Goal: Transaction & Acquisition: Purchase product/service

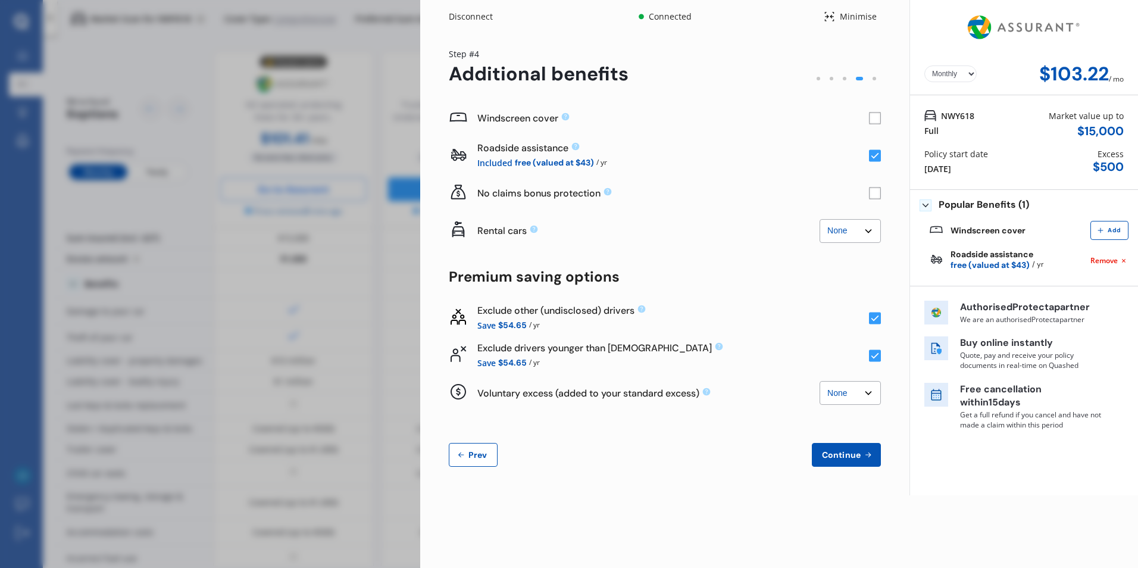
select select "Monthly"
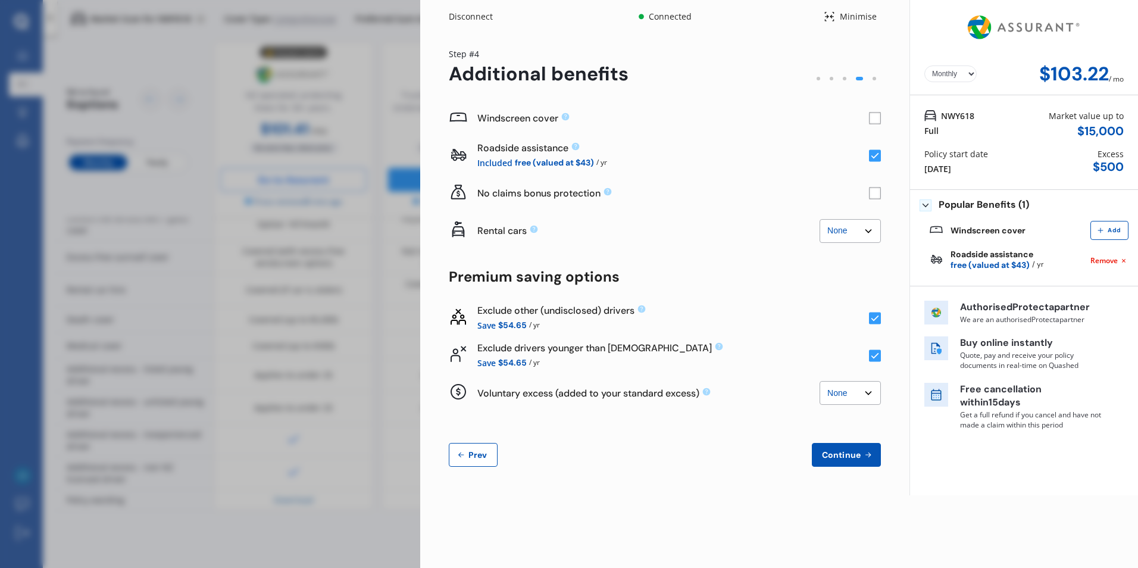
click at [483, 453] on span "Prev" at bounding box center [478, 455] width 24 height 10
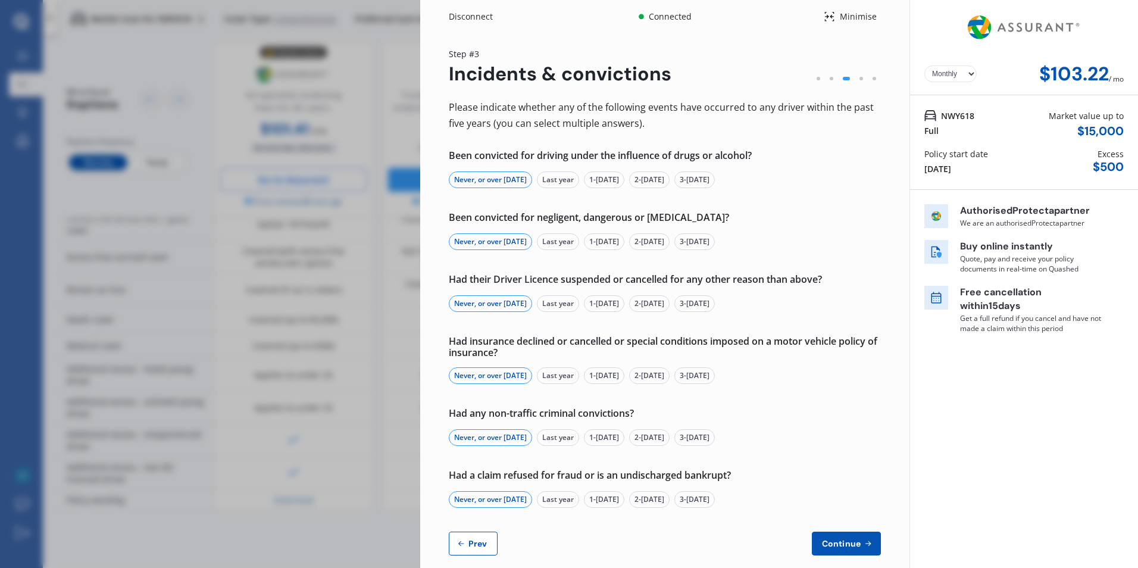
click at [482, 542] on span "Prev" at bounding box center [478, 544] width 24 height 10
select select "Mr"
select select "22"
select select "02"
select select "2000"
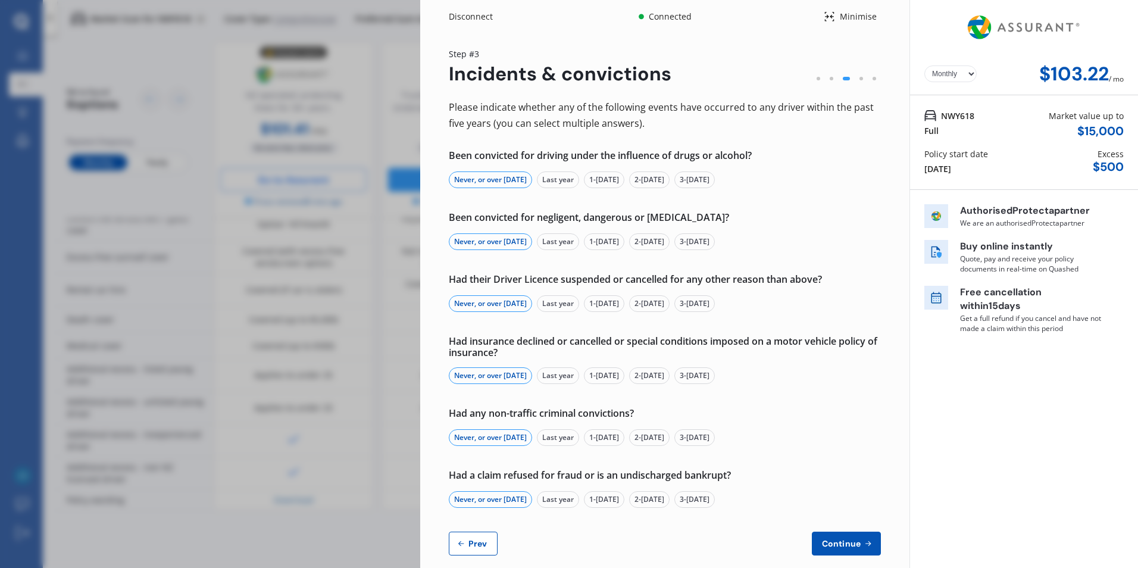
select select "full"
select select "2-4 years"
select select "[GEOGRAPHIC_DATA]"
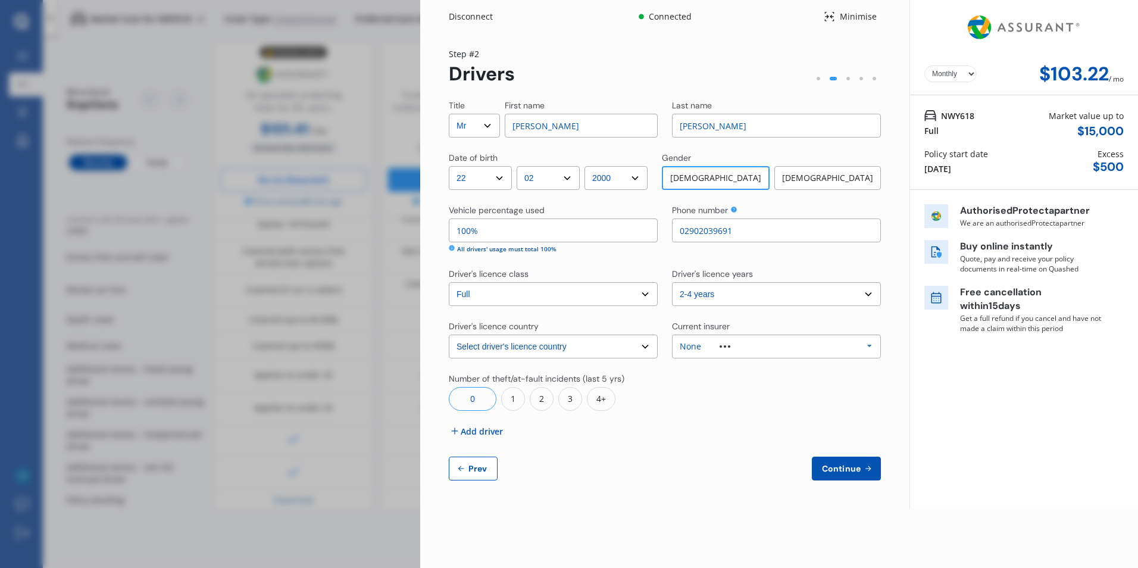
click at [480, 456] on div "Title Select Mr Mrs Miss Ms Dr First name [PERSON_NAME] Last name [PERSON_NAME]…" at bounding box center [665, 289] width 432 height 381
click at [481, 465] on span "Prev" at bounding box center [478, 469] width 24 height 10
select select "full"
select select "0"
select select "On street or road"
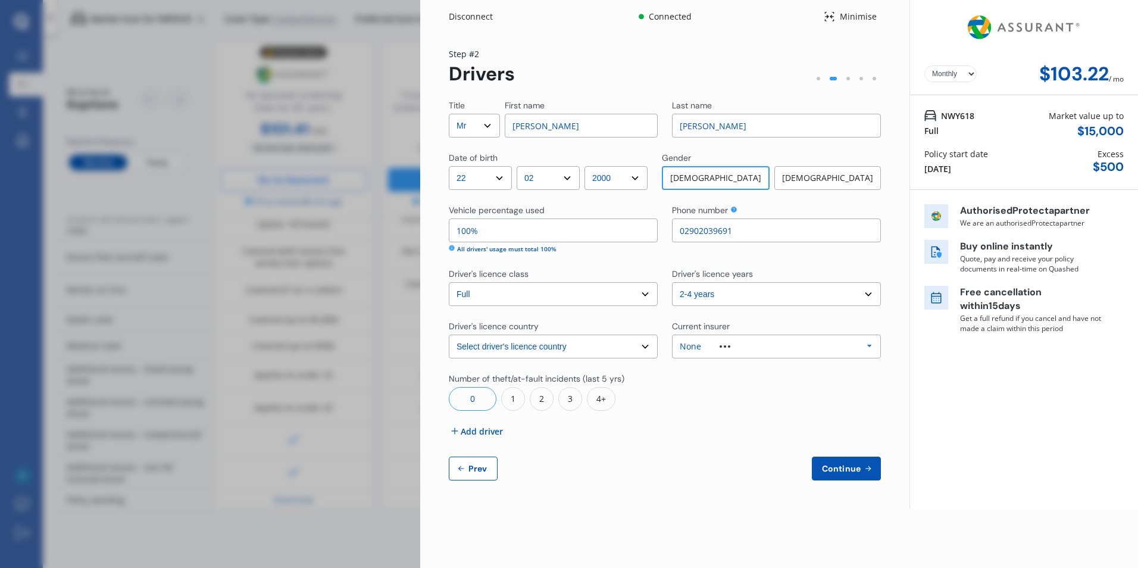
select select "[GEOGRAPHIC_DATA]"
select select "15000"
select select "BMW"
select select "535"
select select "I"
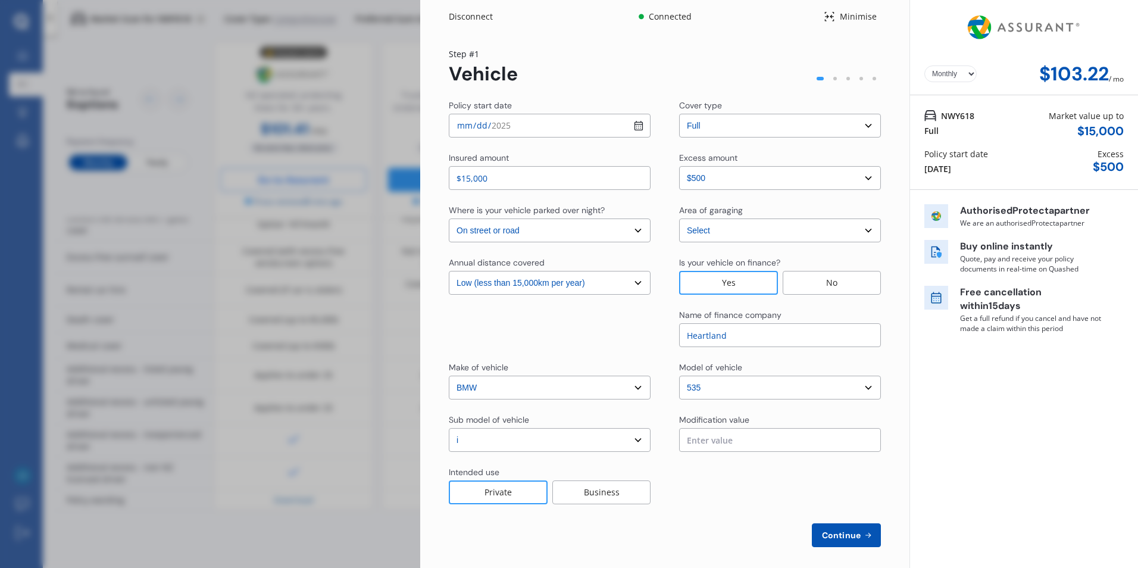
click at [469, 18] on div "Disconnect" at bounding box center [477, 17] width 57 height 12
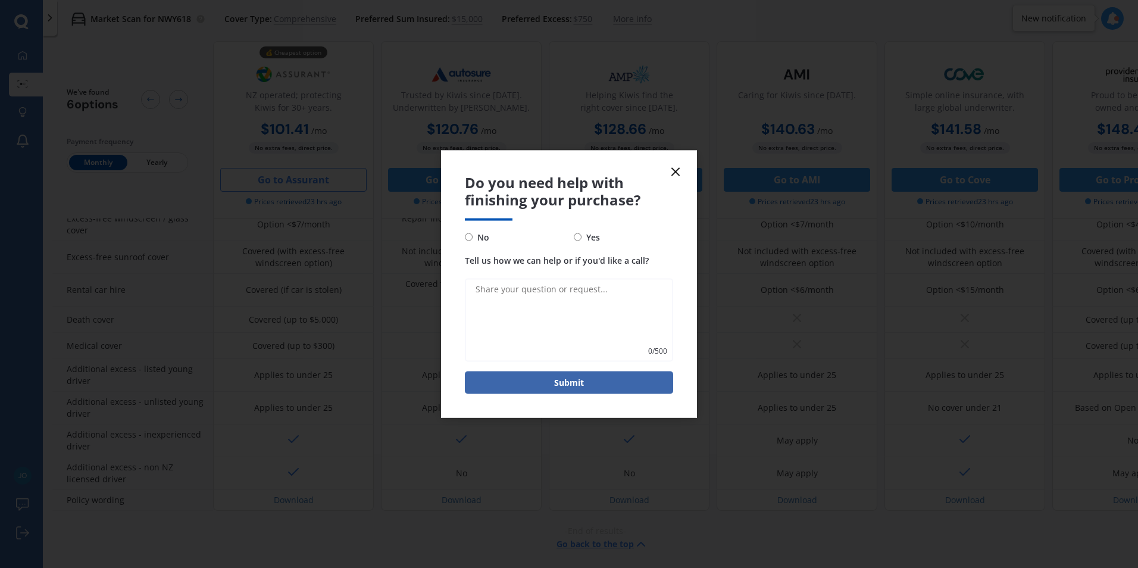
click at [672, 174] on line at bounding box center [675, 171] width 7 height 7
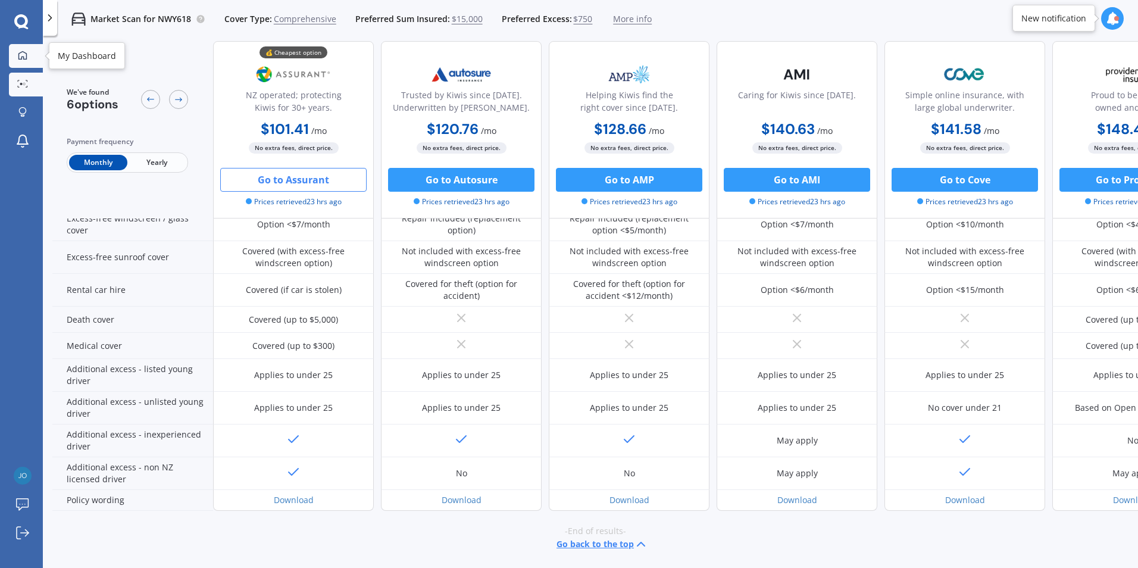
click at [29, 49] on link "My Dashboard" at bounding box center [26, 56] width 34 height 24
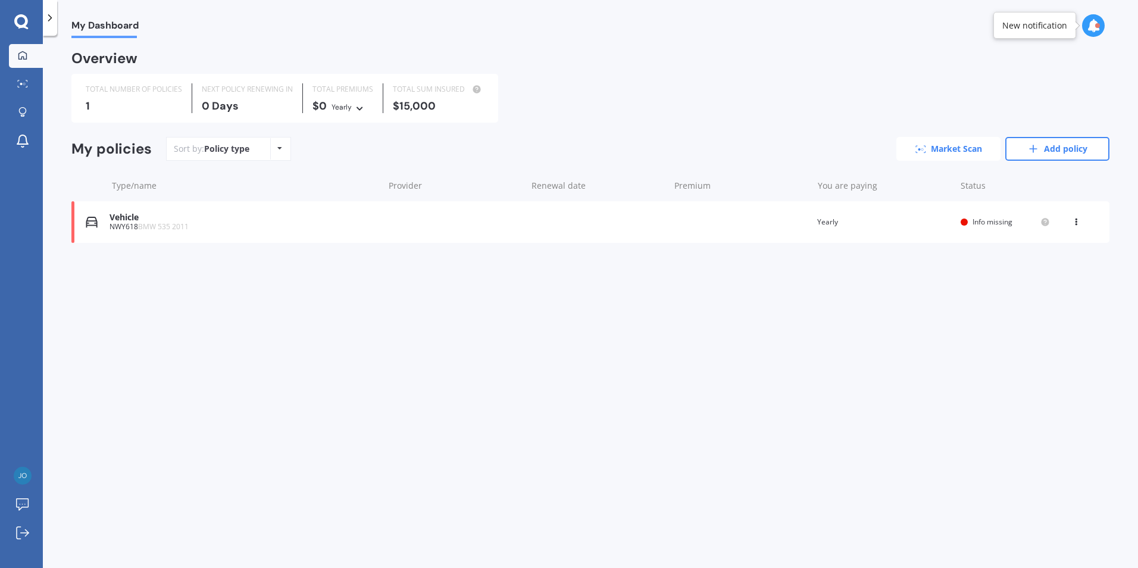
click at [966, 148] on link "Market Scan" at bounding box center [948, 149] width 104 height 24
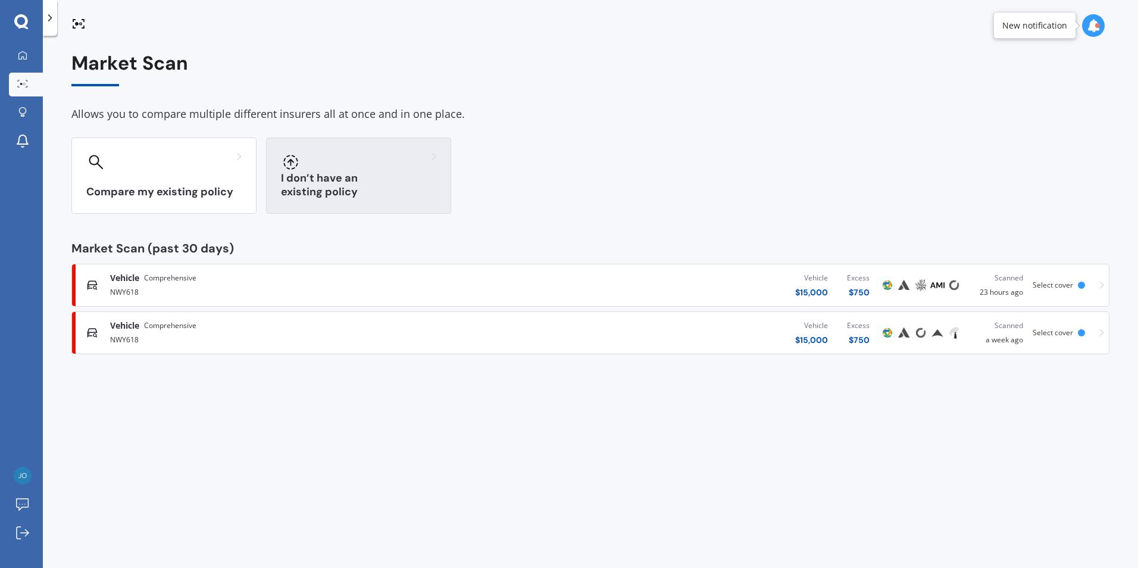
click at [327, 173] on div "I don’t have an existing policy" at bounding box center [358, 175] width 185 height 76
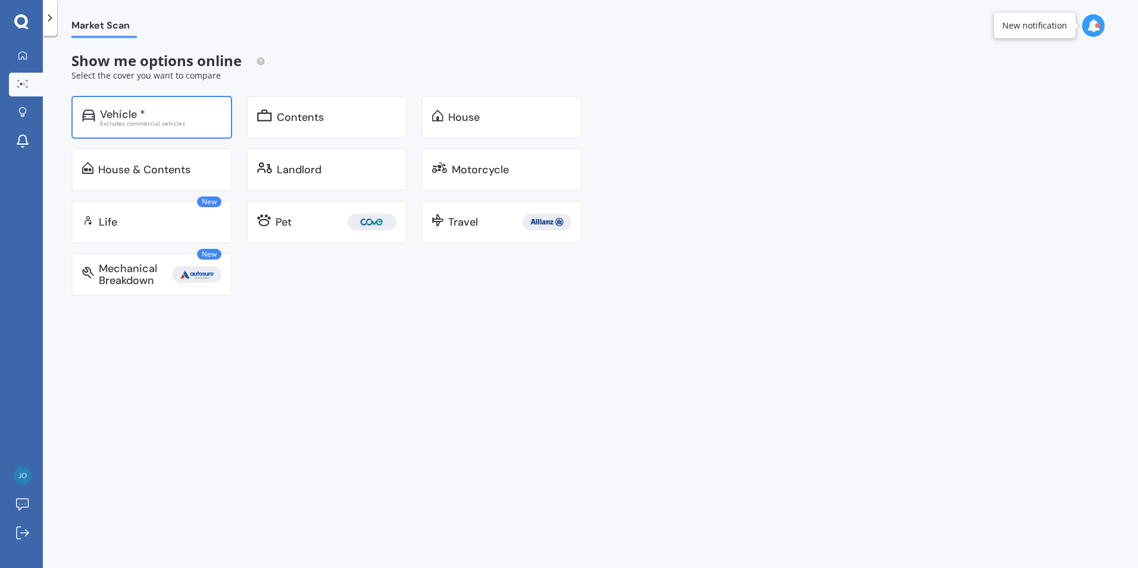
click at [198, 124] on div "Excludes commercial vehicles" at bounding box center [160, 123] width 121 height 6
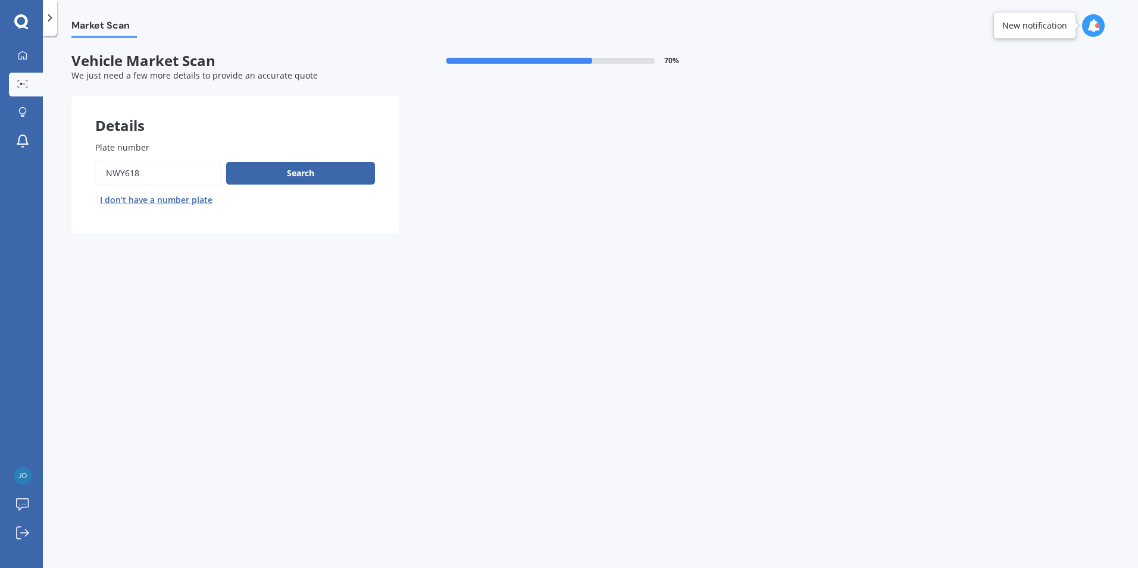
click at [183, 162] on input "Plate number" at bounding box center [158, 173] width 126 height 25
type input "G3TOVR"
click at [324, 174] on button "Search" at bounding box center [300, 173] width 149 height 23
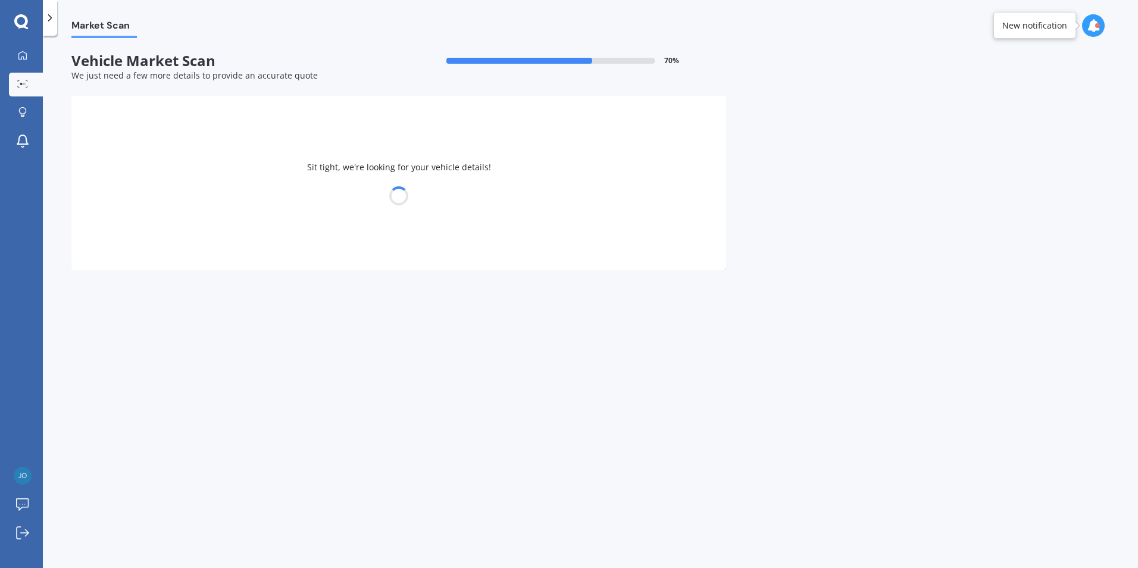
select select "TOYOTA"
select select "86"
select select "22"
select select "02"
select select "2000"
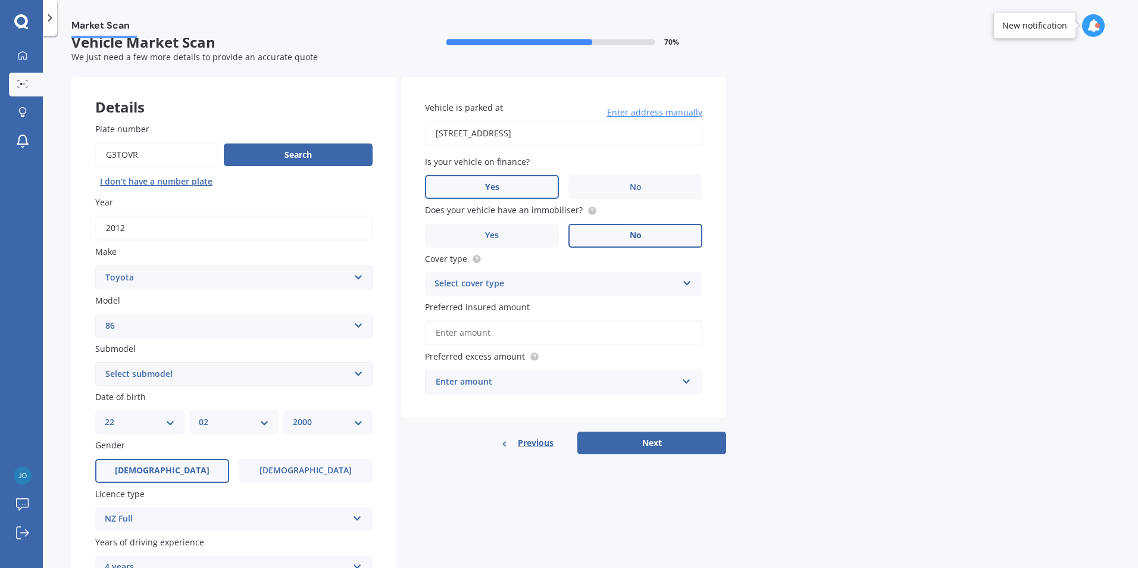
scroll to position [14, 0]
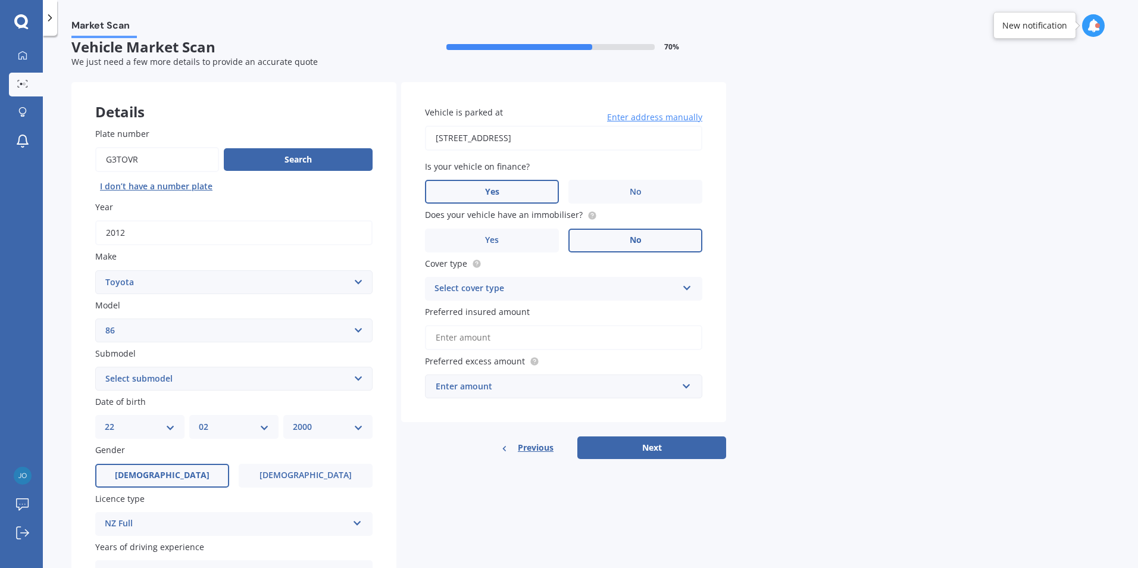
click at [199, 391] on div "Plate number Search I don’t have a number plate Year [DATE] Make Select make AC…" at bounding box center [233, 380] width 325 height 553
click at [199, 387] on select "Select submodel GTR auto GTR manual Manual 2.0 GT Sports 2.0" at bounding box center [233, 379] width 277 height 24
select select "MANUAL 2.0 GT"
click at [95, 367] on select "Select submodel GTR auto GTR manual Manual 2.0 GT Sports 2.0" at bounding box center [233, 379] width 277 height 24
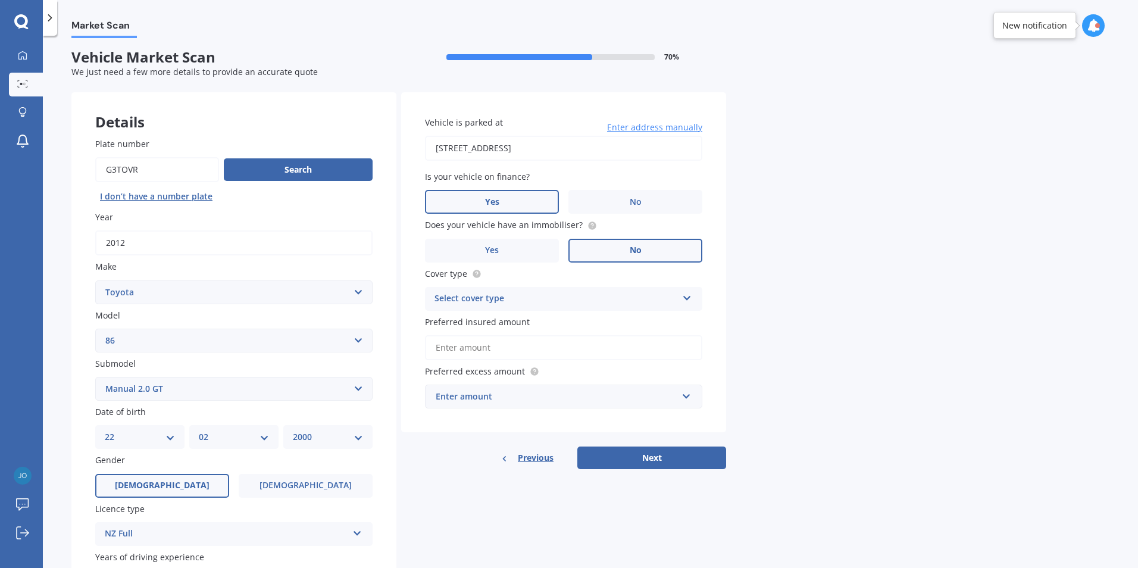
scroll to position [0, 0]
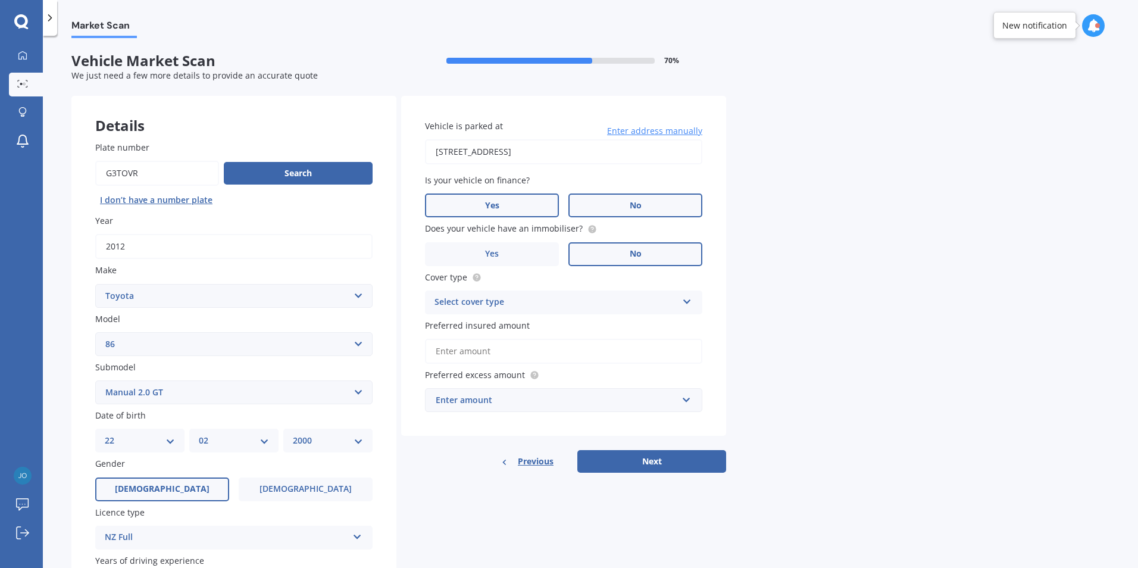
click at [606, 201] on label "No" at bounding box center [635, 205] width 134 height 24
click at [0, 0] on input "No" at bounding box center [0, 0] width 0 height 0
click at [550, 302] on div "Select cover type" at bounding box center [555, 302] width 243 height 14
click at [524, 320] on div "Comprehensive" at bounding box center [564, 325] width 276 height 21
click at [528, 355] on input "Preferred insured amount" at bounding box center [563, 351] width 277 height 25
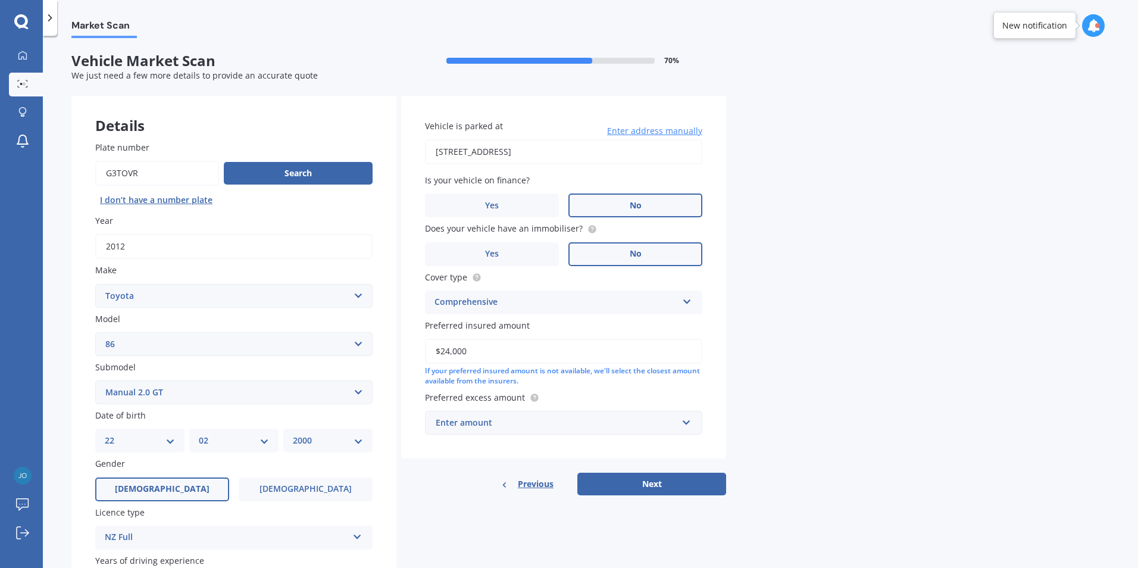
type input "$24,000"
click at [598, 420] on div "Enter amount" at bounding box center [557, 422] width 242 height 13
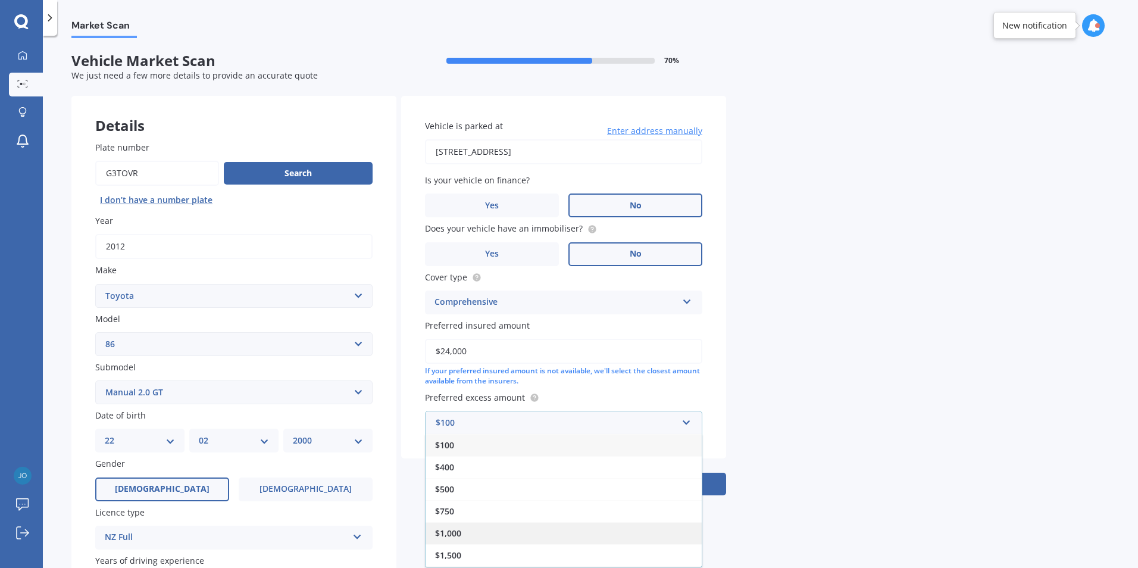
click at [487, 524] on div "$1,000" at bounding box center [564, 533] width 276 height 22
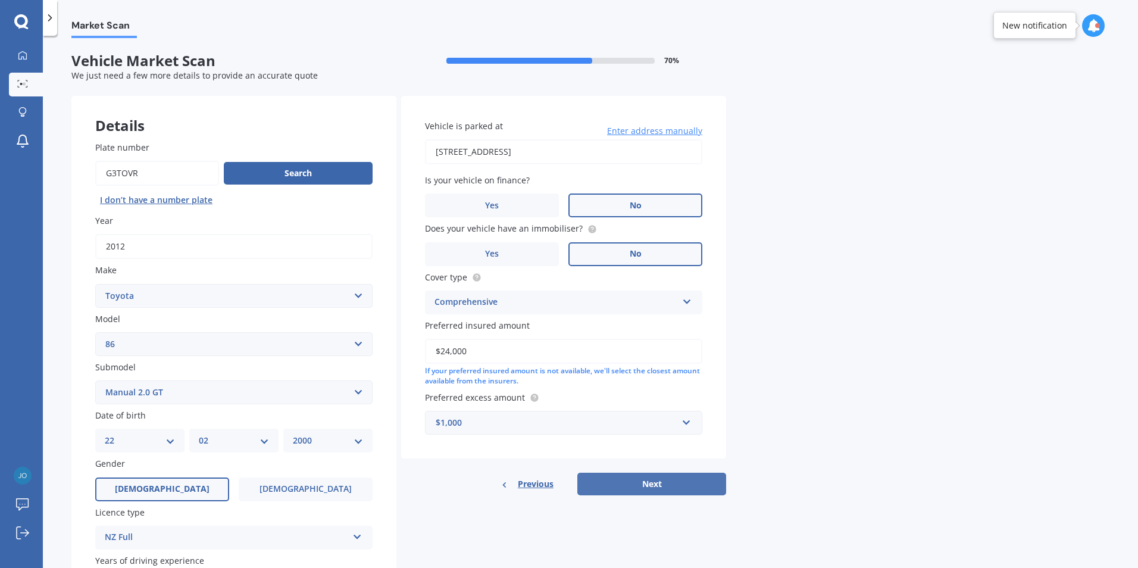
click at [664, 477] on button "Next" at bounding box center [651, 484] width 149 height 23
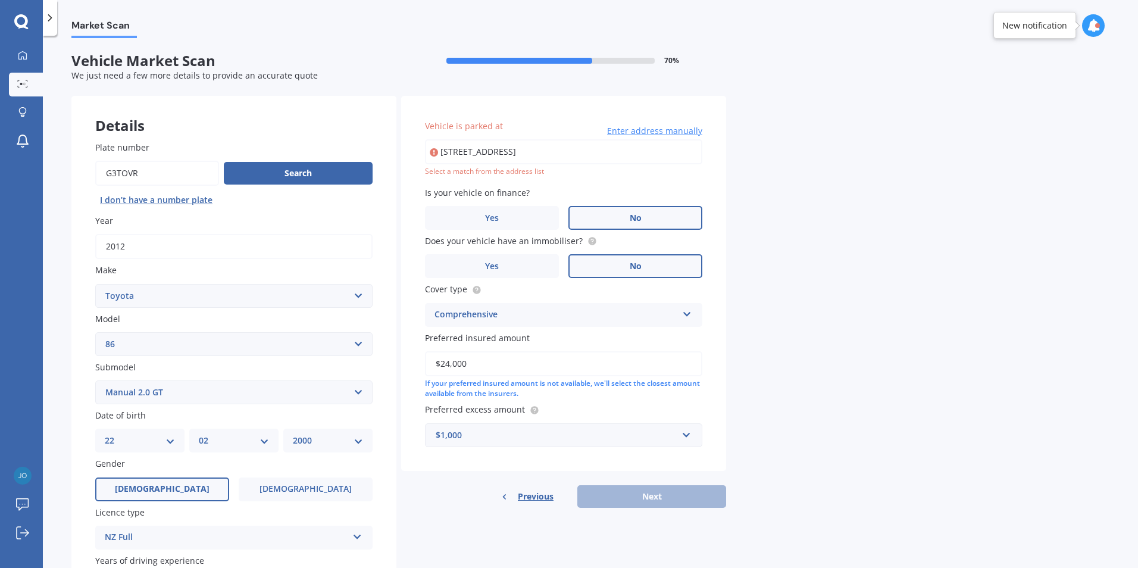
type input "[STREET_ADDRESS]"
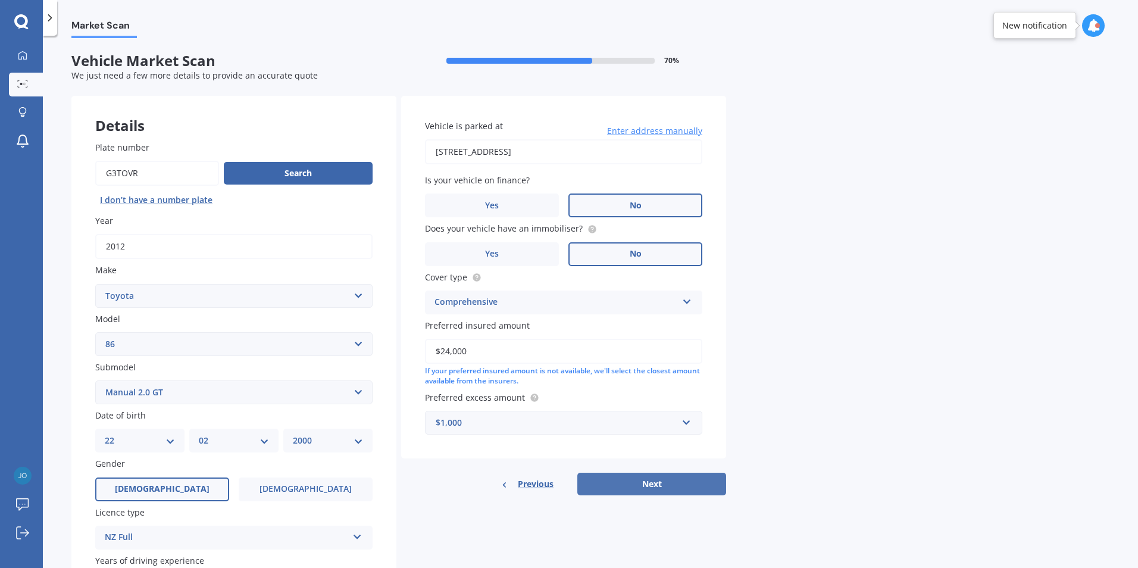
click at [658, 480] on button "Next" at bounding box center [651, 484] width 149 height 23
select select "22"
select select "02"
select select "2000"
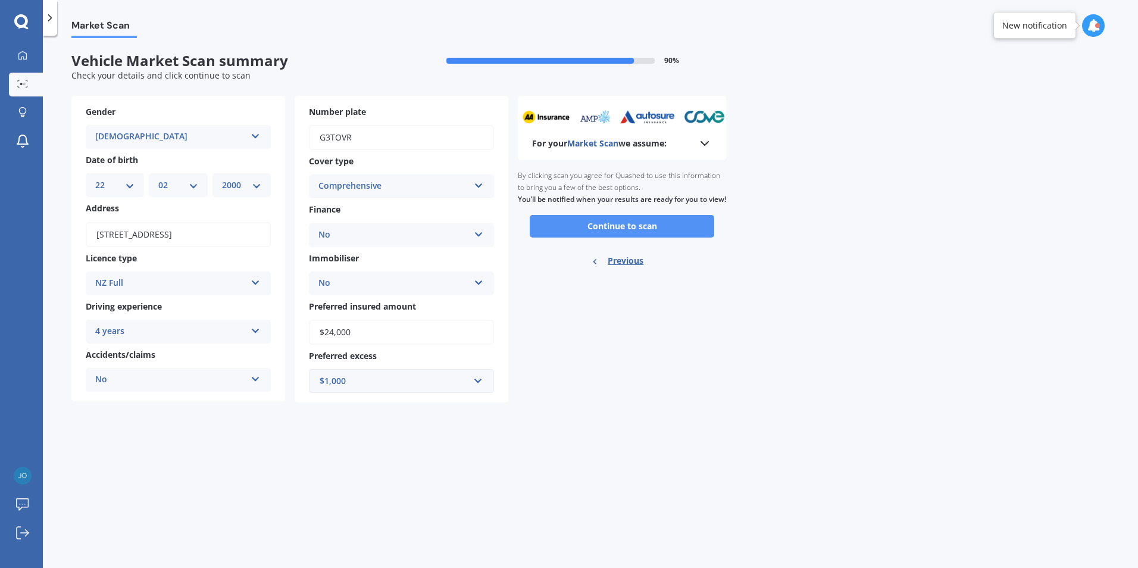
click at [640, 236] on button "Continue to scan" at bounding box center [622, 226] width 184 height 23
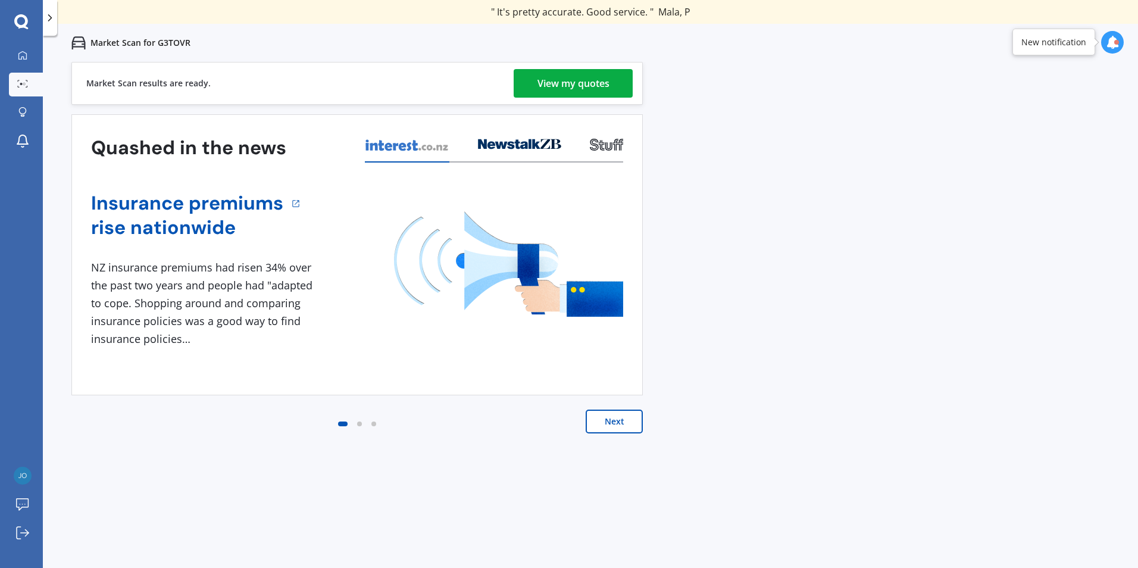
click at [586, 92] on div "View my quotes" at bounding box center [573, 83] width 72 height 29
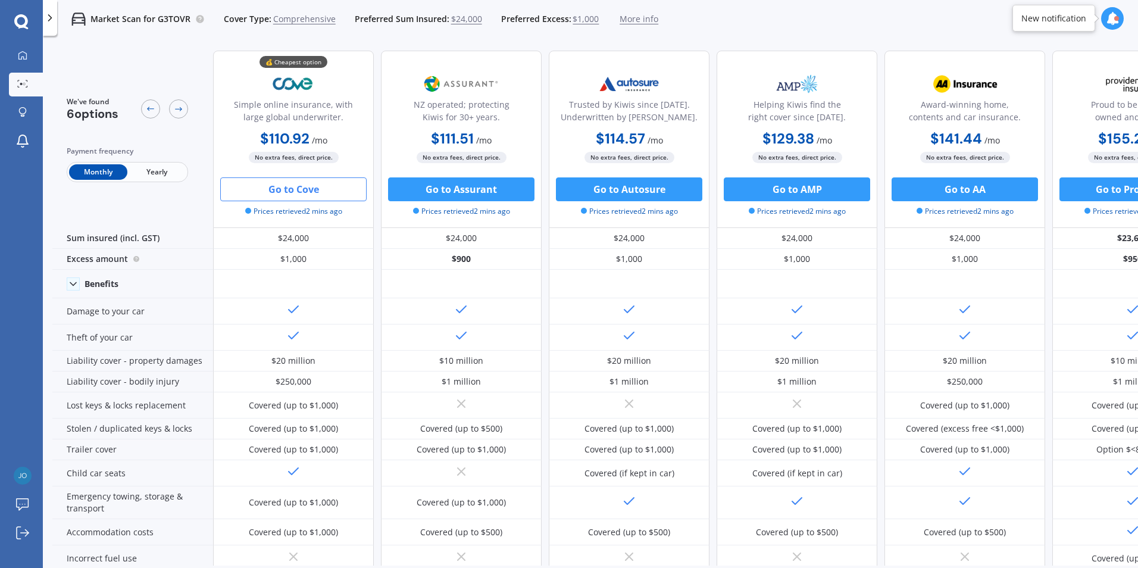
click at [333, 188] on button "Go to Cove" at bounding box center [293, 189] width 146 height 24
